Goal: Transaction & Acquisition: Purchase product/service

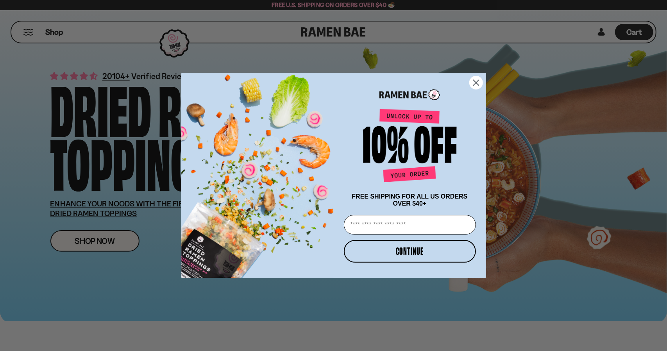
click at [476, 82] on circle "Close dialog" at bounding box center [475, 82] width 13 height 13
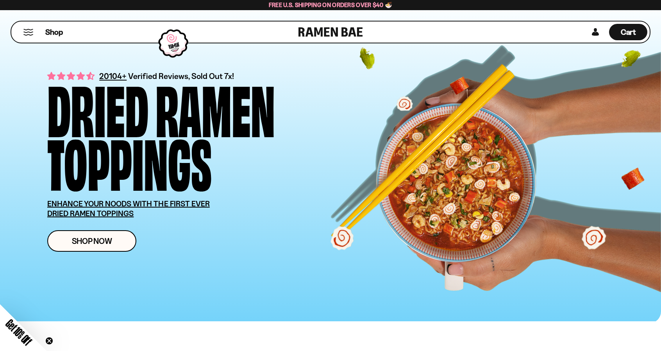
click at [31, 30] on button "Mobile Menu Trigger" at bounding box center [28, 32] width 11 height 7
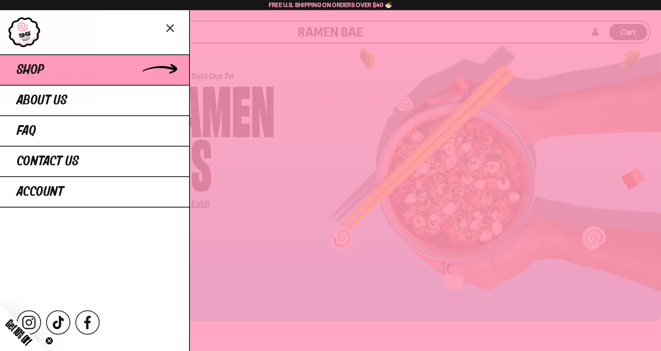
click at [37, 72] on span "Shop" at bounding box center [30, 70] width 27 height 14
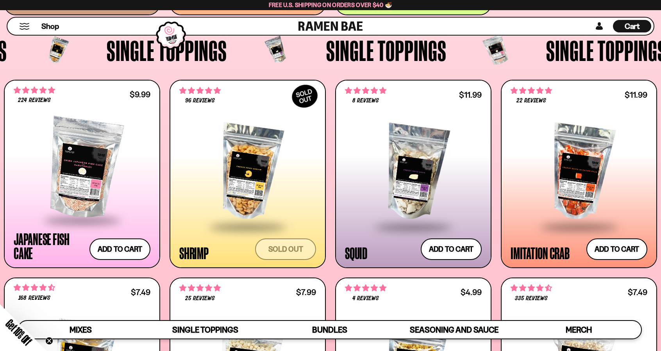
scroll to position [704, 0]
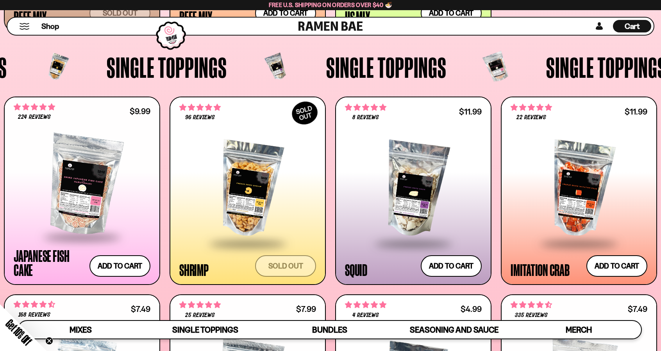
click at [413, 198] on div at bounding box center [413, 189] width 137 height 107
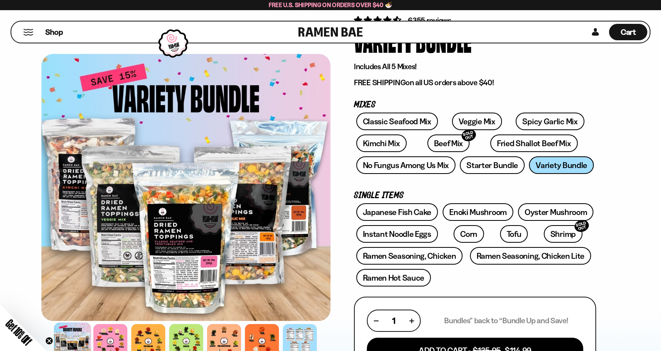
scroll to position [39, 0]
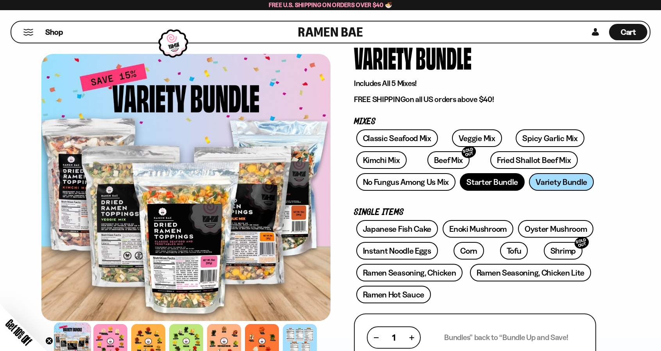
click at [488, 181] on link "Starter Bundle" at bounding box center [492, 182] width 65 height 18
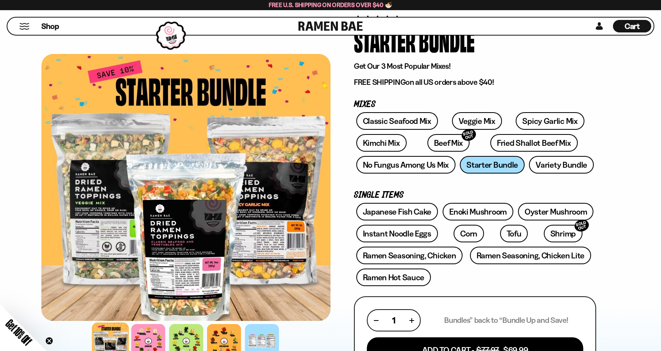
scroll to position [78, 0]
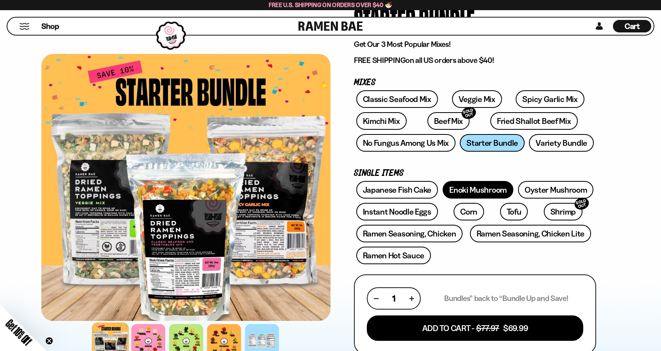
click at [472, 193] on link "Enoki Mushroom" at bounding box center [478, 190] width 71 height 18
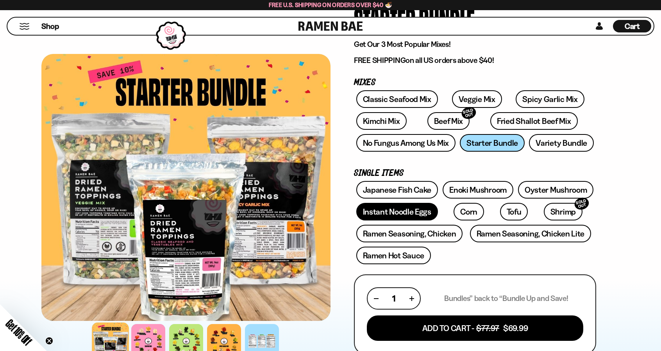
click at [396, 211] on link "Instant Noodle Eggs" at bounding box center [397, 212] width 82 height 18
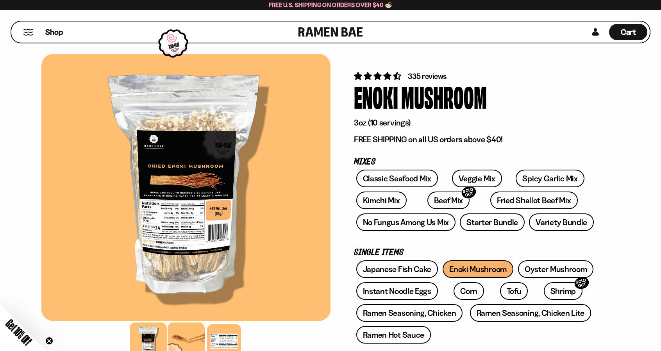
click at [184, 338] on div at bounding box center [186, 340] width 37 height 37
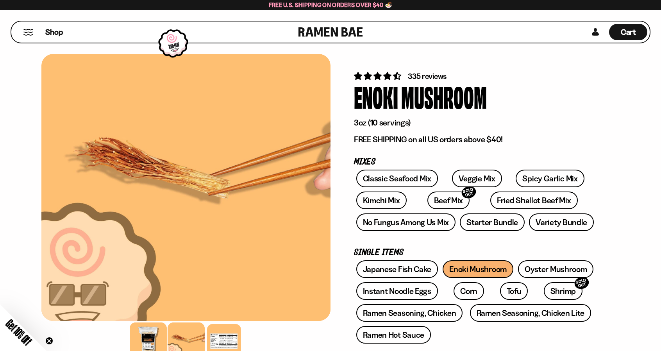
click at [159, 332] on div at bounding box center [148, 340] width 37 height 37
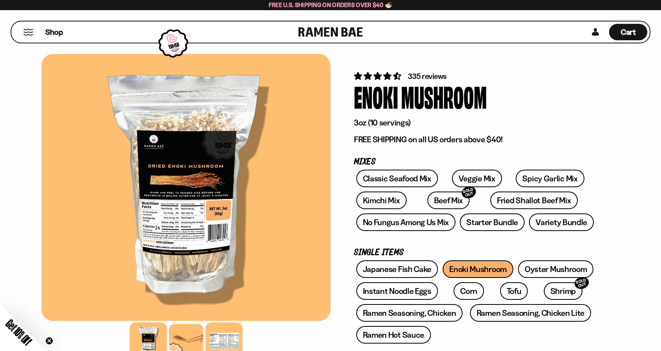
click at [236, 331] on div at bounding box center [224, 340] width 37 height 37
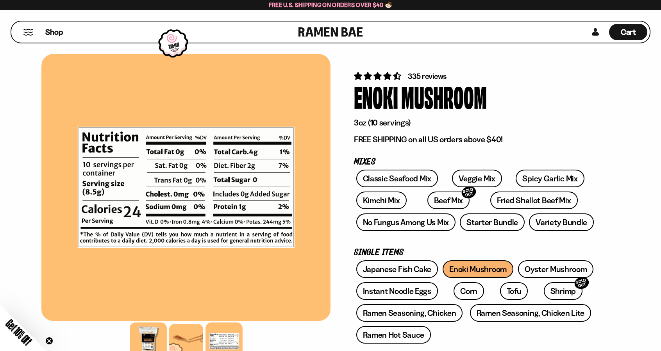
click at [141, 328] on div at bounding box center [148, 340] width 37 height 37
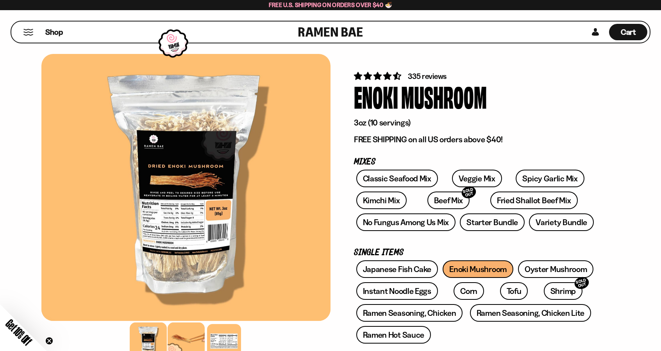
click at [182, 329] on div at bounding box center [186, 340] width 37 height 37
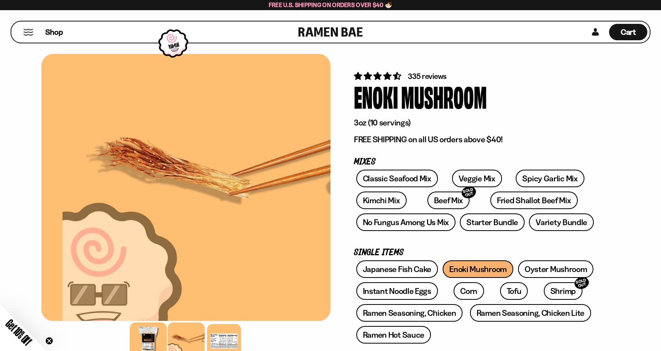
click at [145, 332] on div at bounding box center [148, 340] width 37 height 37
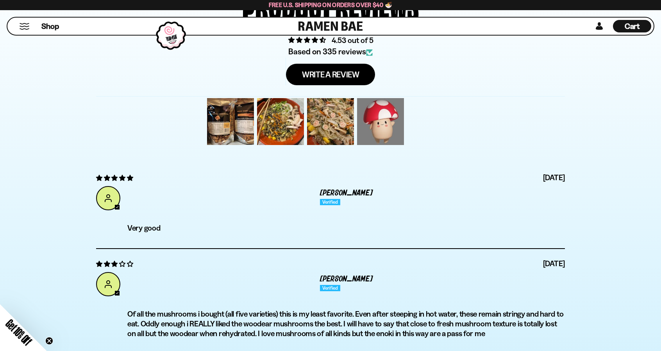
scroll to position [2579, 0]
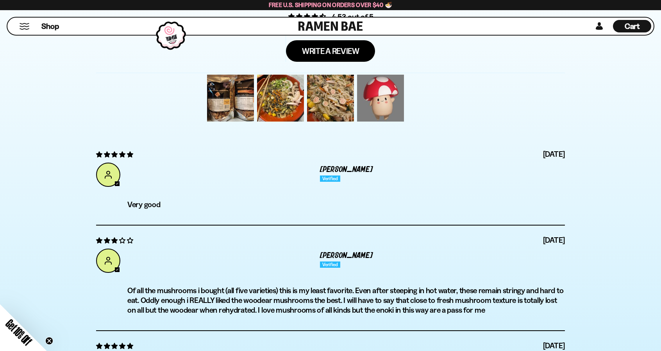
drag, startPoint x: 364, startPoint y: 204, endPoint x: 371, endPoint y: 197, distance: 9.4
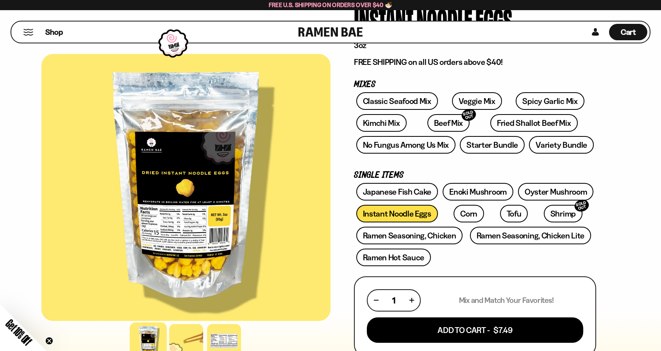
scroll to position [78, 0]
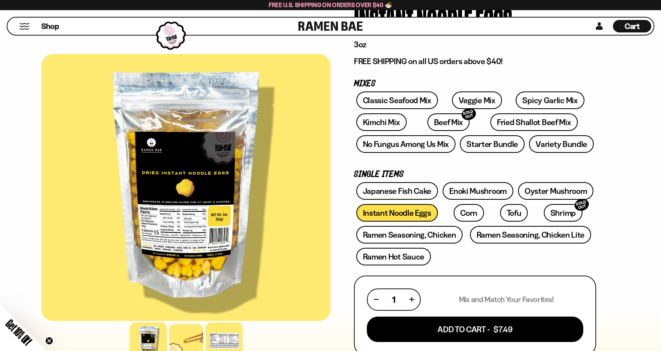
click at [222, 333] on div at bounding box center [224, 340] width 37 height 37
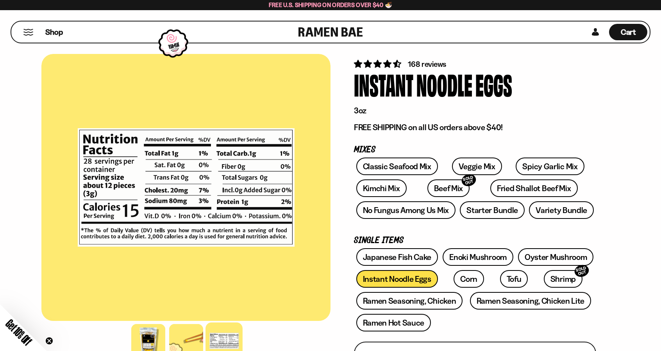
scroll to position [0, 0]
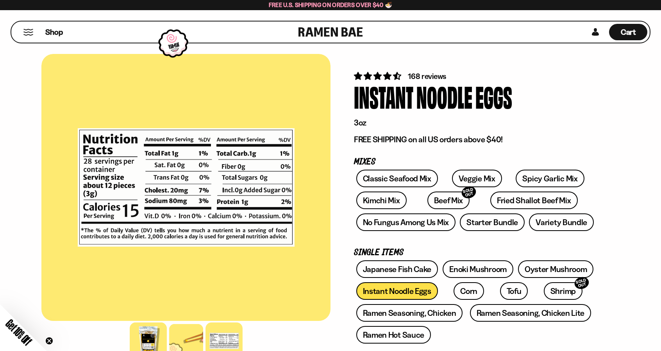
click at [148, 339] on div at bounding box center [148, 340] width 37 height 37
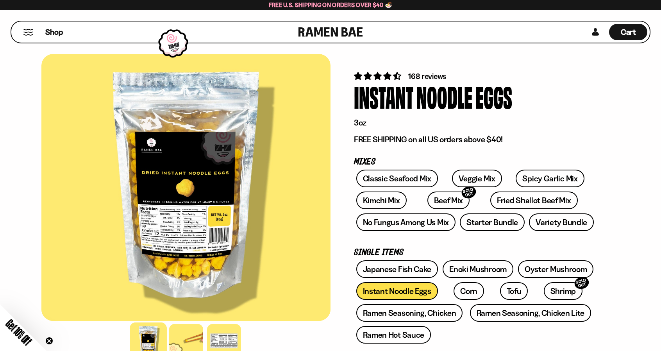
click at [161, 260] on div at bounding box center [185, 187] width 289 height 267
click at [168, 260] on div at bounding box center [185, 187] width 289 height 267
click at [486, 270] on link "Enoki Mushroom" at bounding box center [478, 269] width 71 height 18
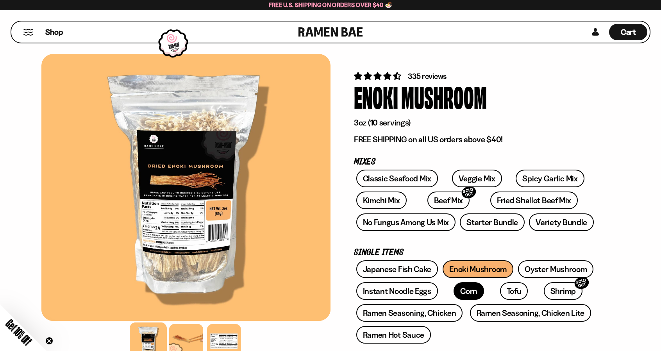
click at [461, 296] on link "Corn" at bounding box center [469, 291] width 30 height 18
drag, startPoint x: 488, startPoint y: 162, endPoint x: 497, endPoint y: 157, distance: 10.5
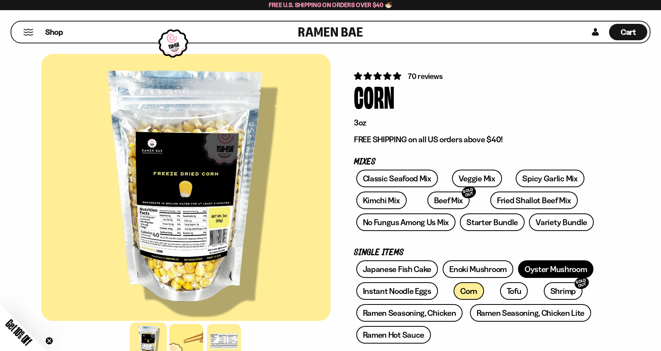
click at [548, 269] on link "Oyster Mushroom" at bounding box center [556, 269] width 76 height 18
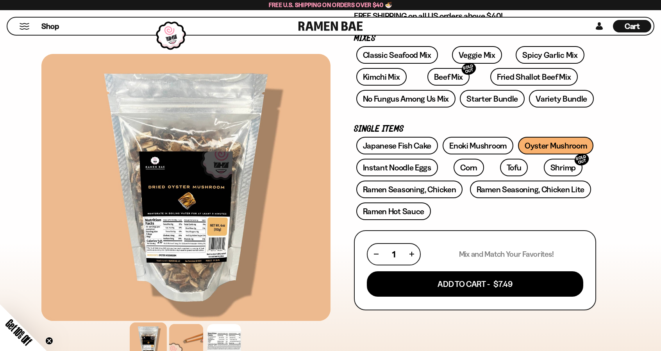
scroll to position [78, 0]
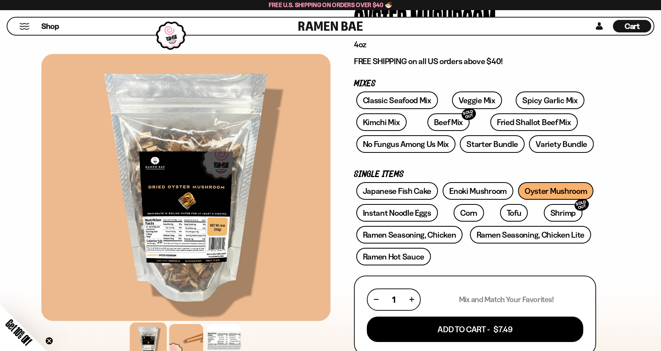
drag, startPoint x: 476, startPoint y: 161, endPoint x: 485, endPoint y: 157, distance: 9.8
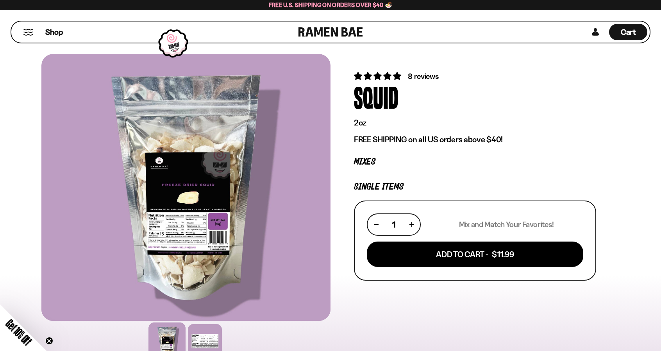
scroll to position [39, 0]
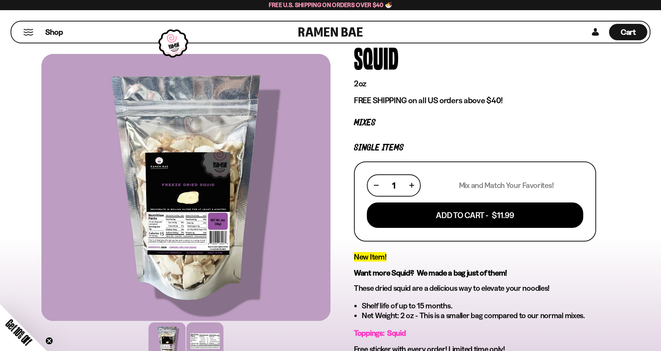
click at [205, 341] on div at bounding box center [204, 340] width 37 height 37
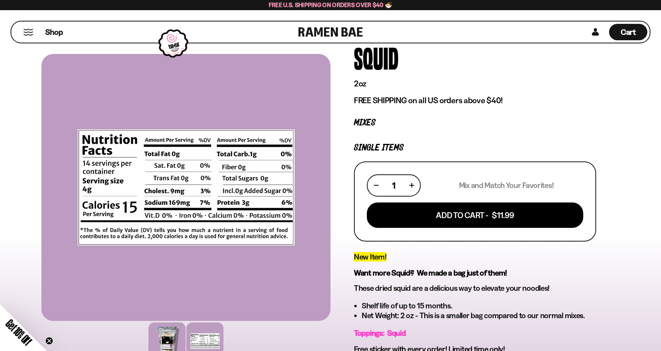
click at [162, 338] on div at bounding box center [166, 340] width 37 height 37
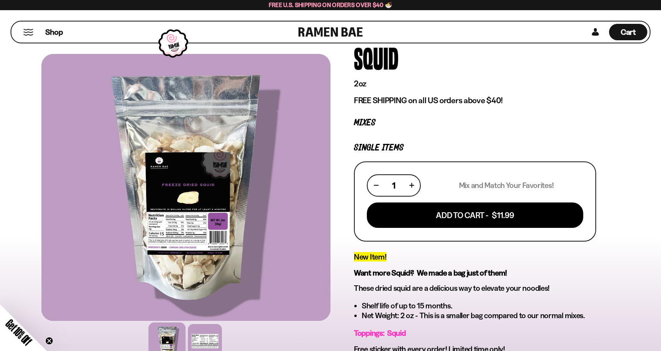
click at [172, 257] on div at bounding box center [185, 187] width 289 height 267
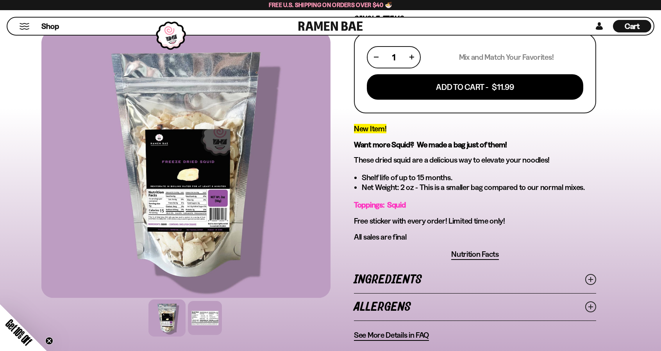
scroll to position [156, 0]
